Goal: Information Seeking & Learning: Learn about a topic

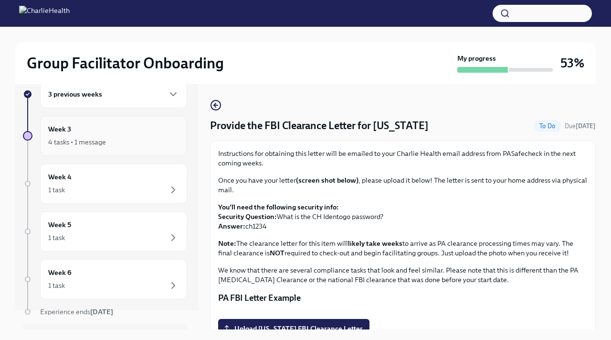
scroll to position [22, 0]
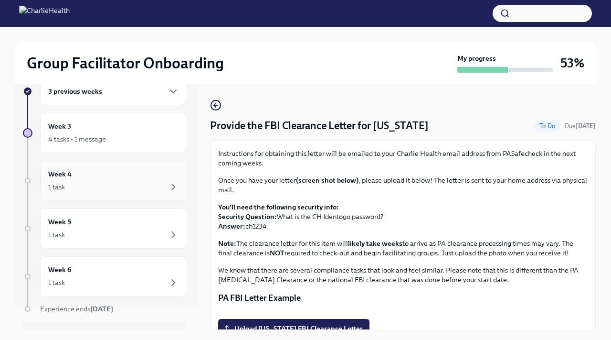
click at [97, 180] on div "Week 4 1 task" at bounding box center [113, 181] width 131 height 24
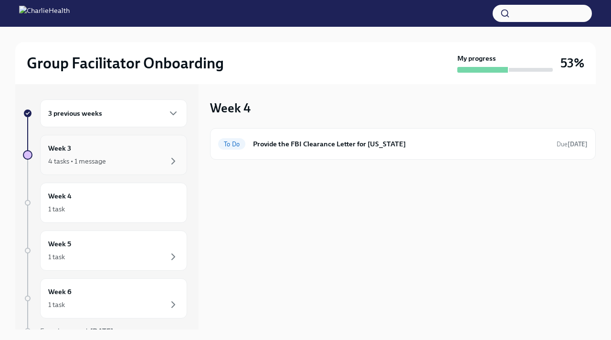
click at [104, 153] on div "Week 3 4 tasks • 1 message" at bounding box center [113, 155] width 131 height 24
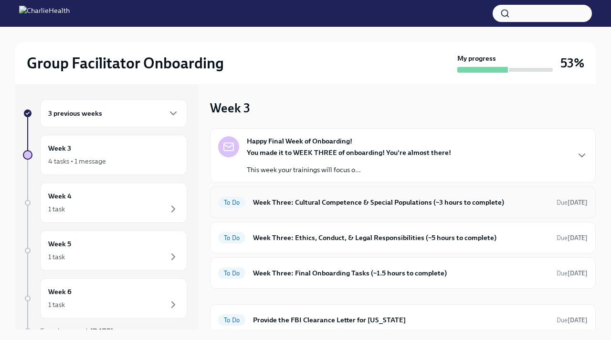
scroll to position [6, 0]
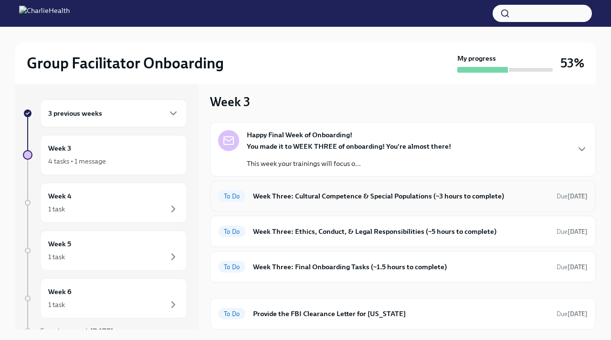
click at [277, 195] on h6 "Week Three: Cultural Competence & Special Populations (~3 hours to complete)" at bounding box center [401, 196] width 296 height 11
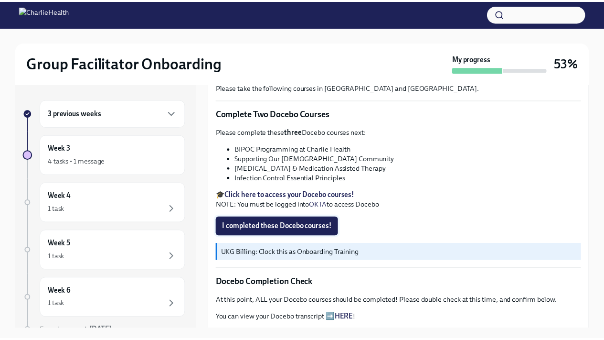
scroll to position [313, 0]
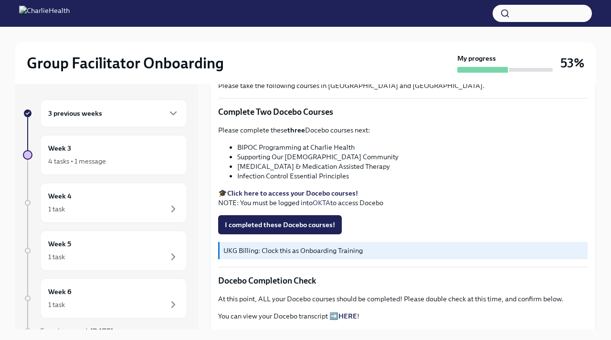
click at [277, 193] on strong "Click here to access your Docebo courses!" at bounding box center [292, 193] width 131 height 9
click at [267, 192] on strong "Click here to access your Docebo courses!" at bounding box center [292, 193] width 131 height 9
